Goal: Navigation & Orientation: Find specific page/section

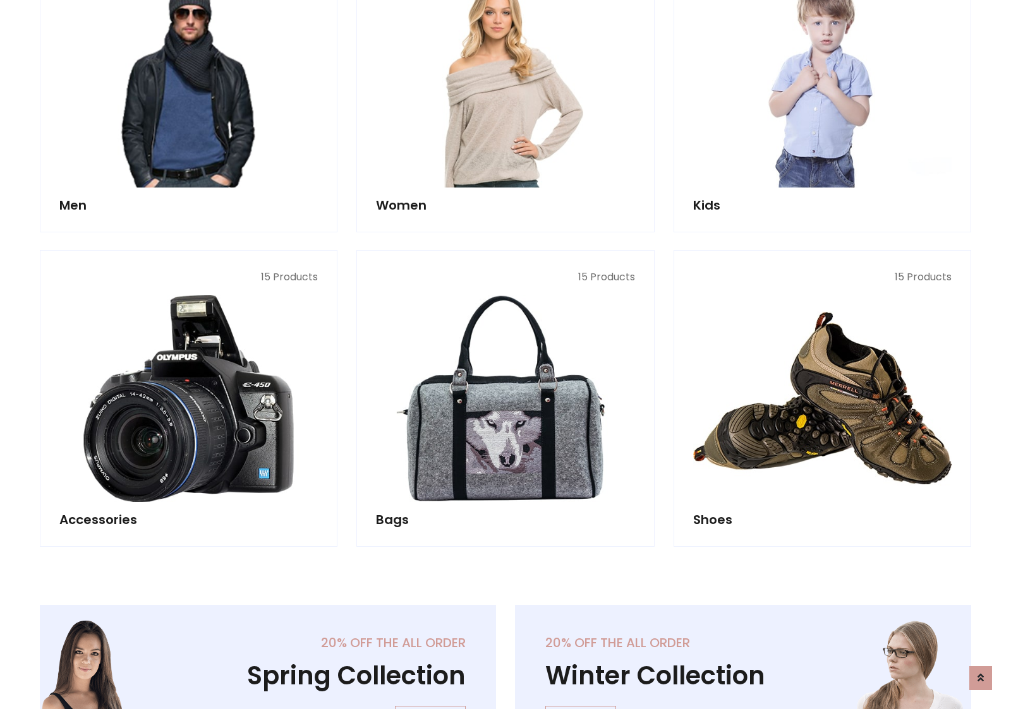
scroll to position [423, 0]
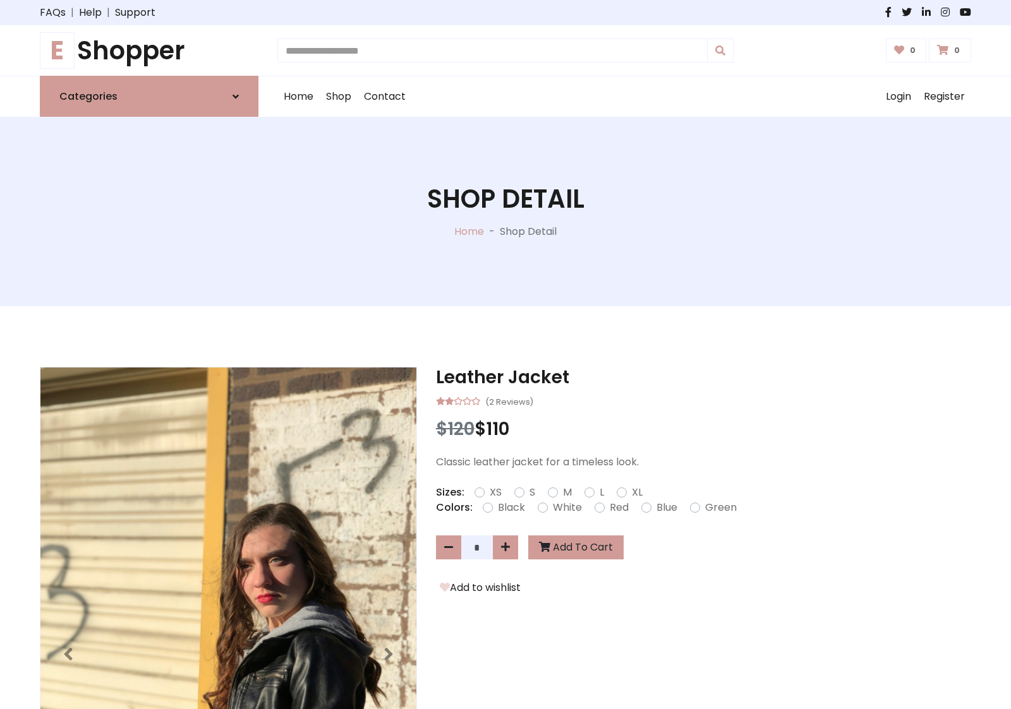
click at [149, 51] on h1 "E Shopper" at bounding box center [149, 50] width 219 height 30
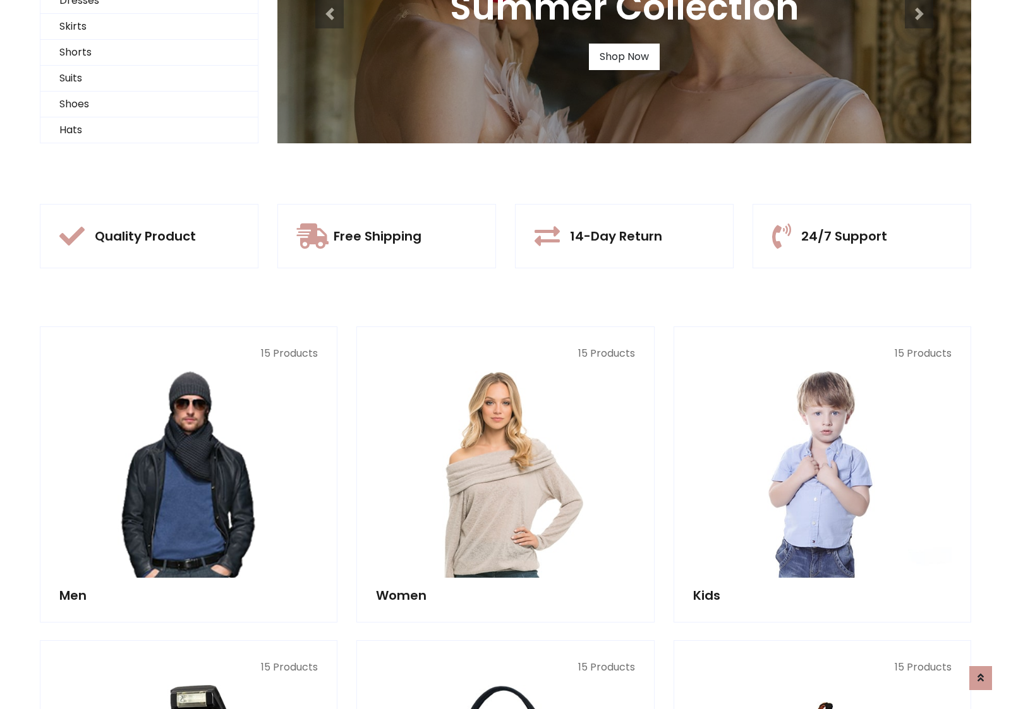
scroll to position [122, 0]
